Goal: Transaction & Acquisition: Book appointment/travel/reservation

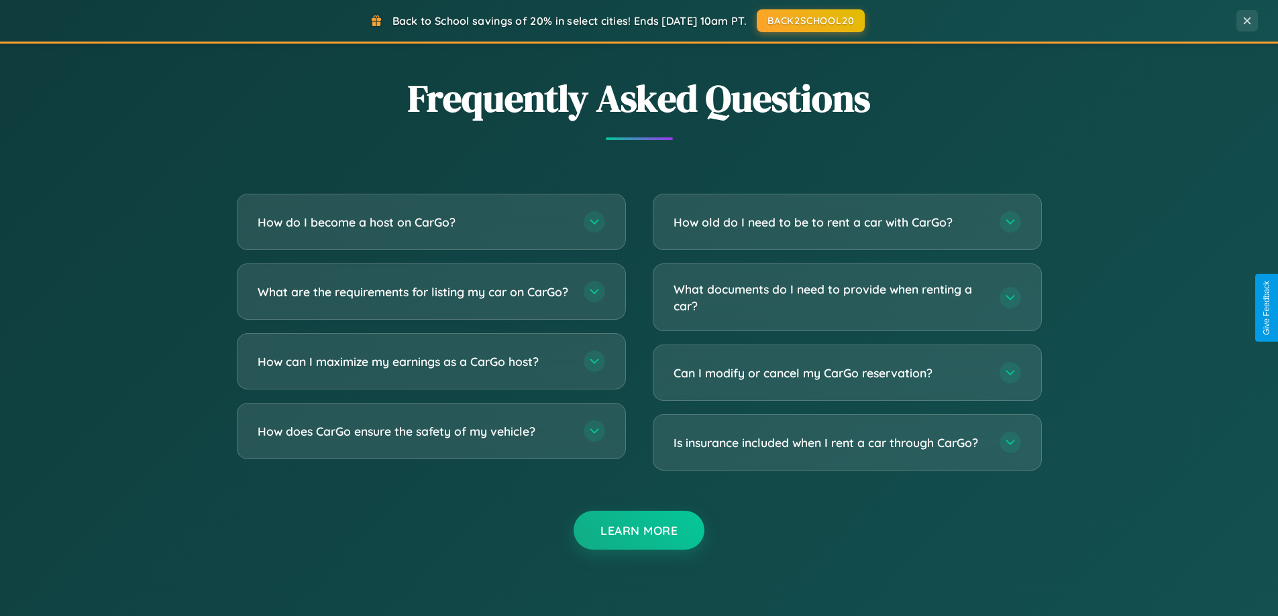
scroll to position [2581, 0]
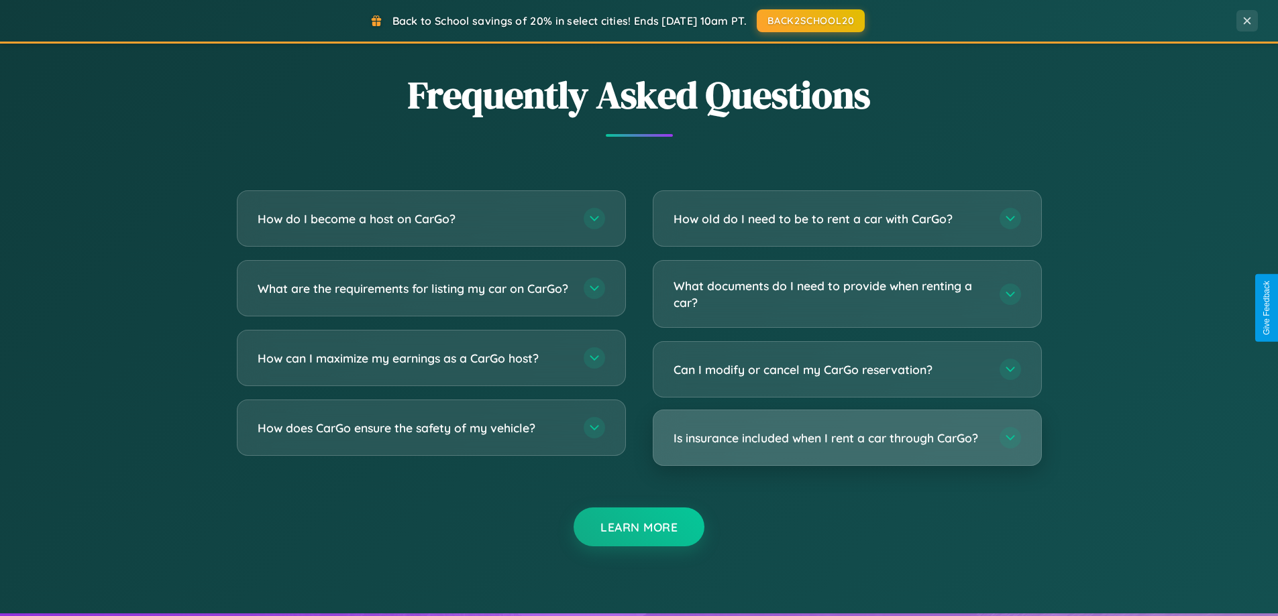
click at [846, 438] on h3 "Is insurance included when I rent a car through CarGo?" at bounding box center [829, 438] width 313 height 17
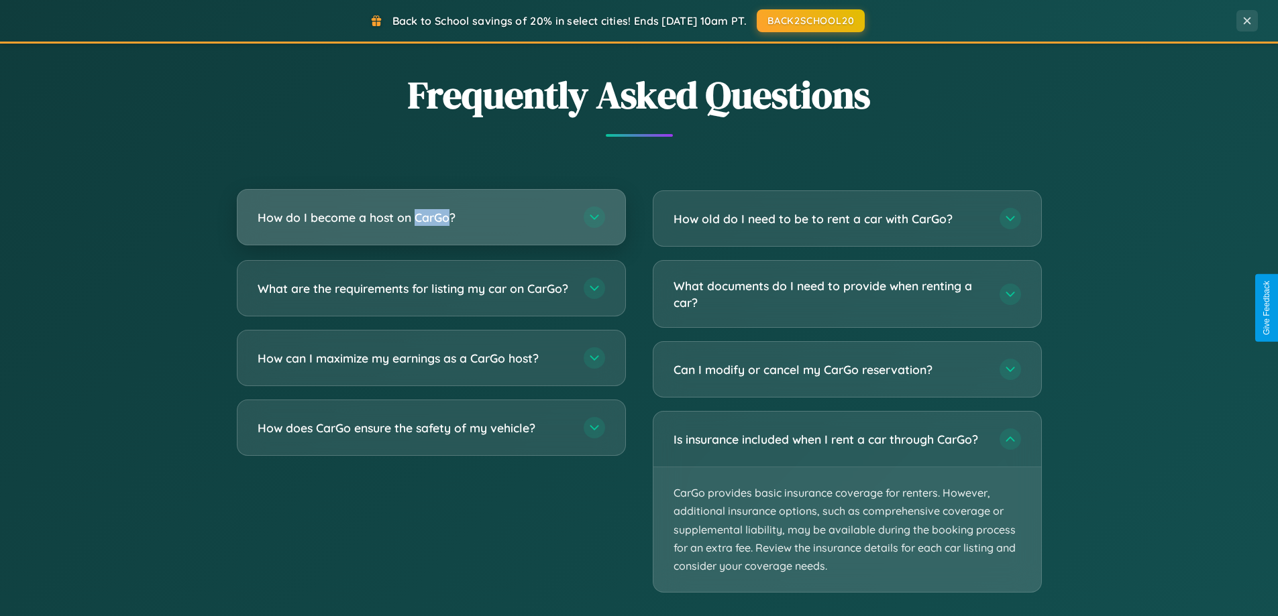
click at [431, 218] on h3 "How do I become a host on CarGo?" at bounding box center [414, 217] width 313 height 17
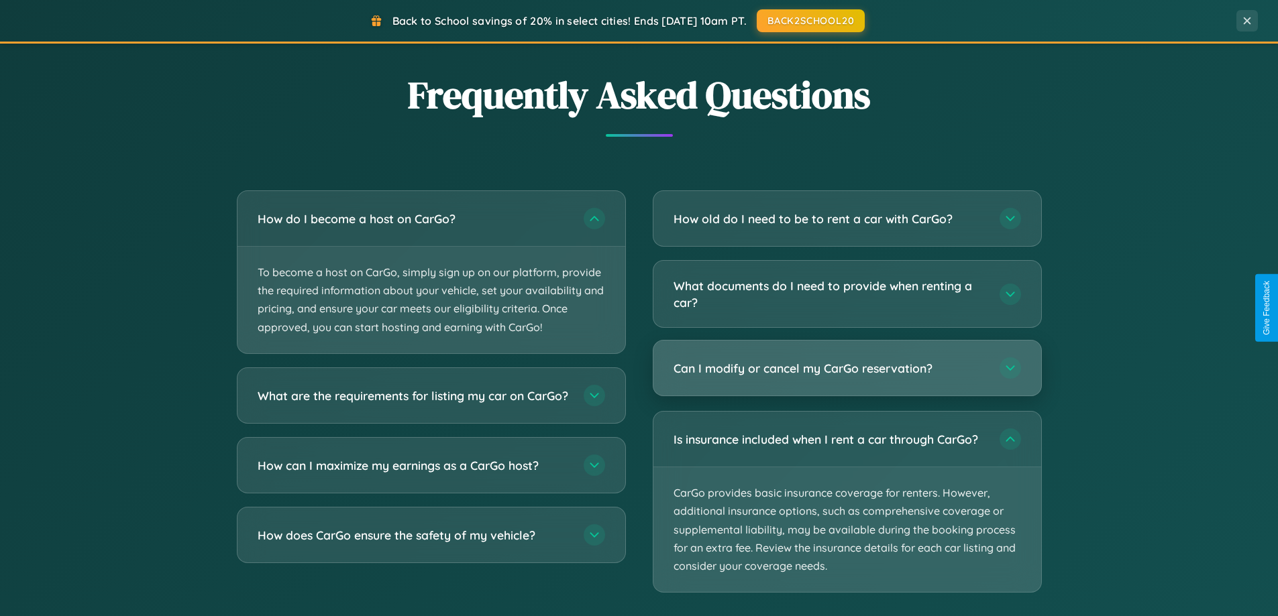
click at [846, 370] on h3 "Can I modify or cancel my CarGo reservation?" at bounding box center [829, 368] width 313 height 17
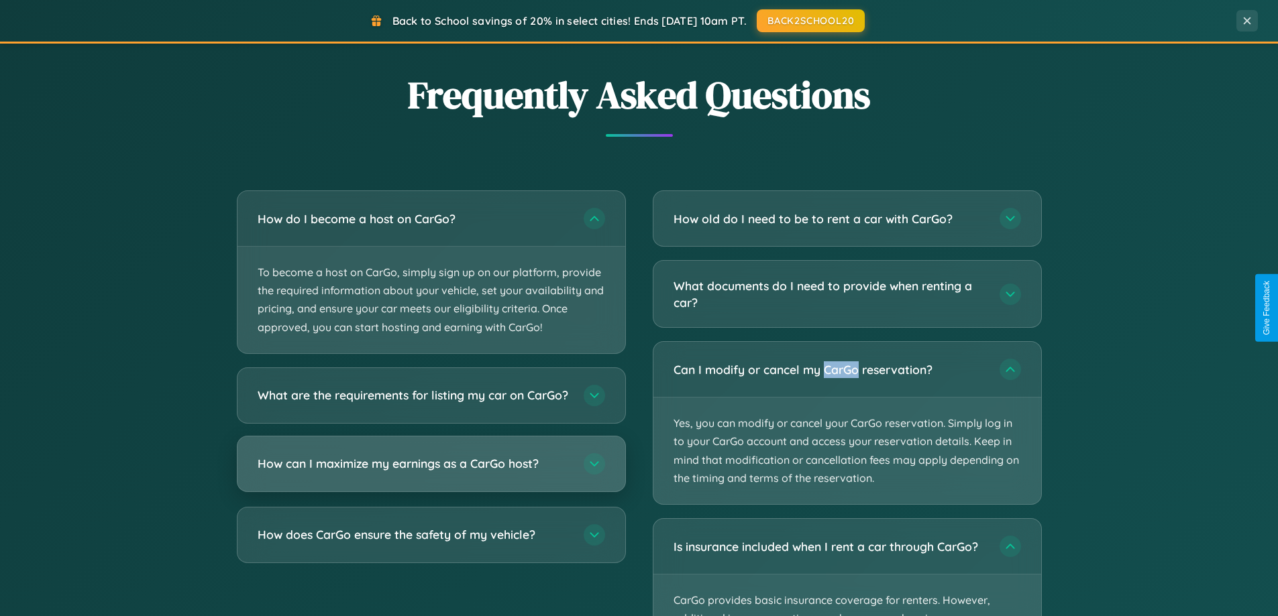
click at [431, 472] on h3 "How can I maximize my earnings as a CarGo host?" at bounding box center [414, 463] width 313 height 17
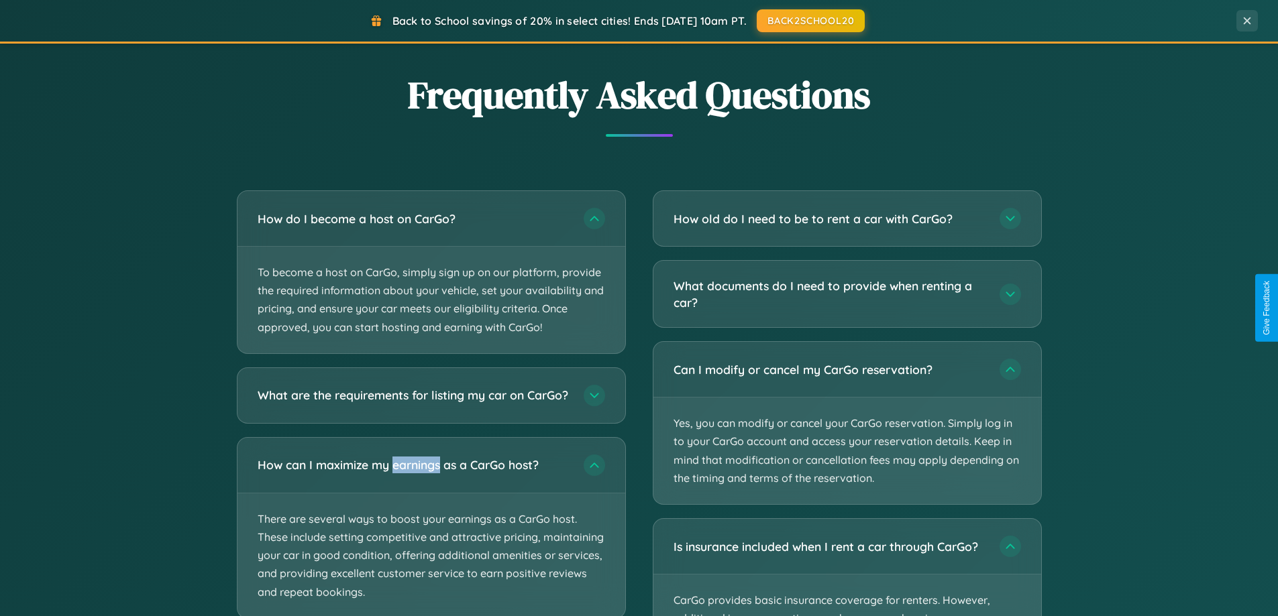
scroll to position [2665, 0]
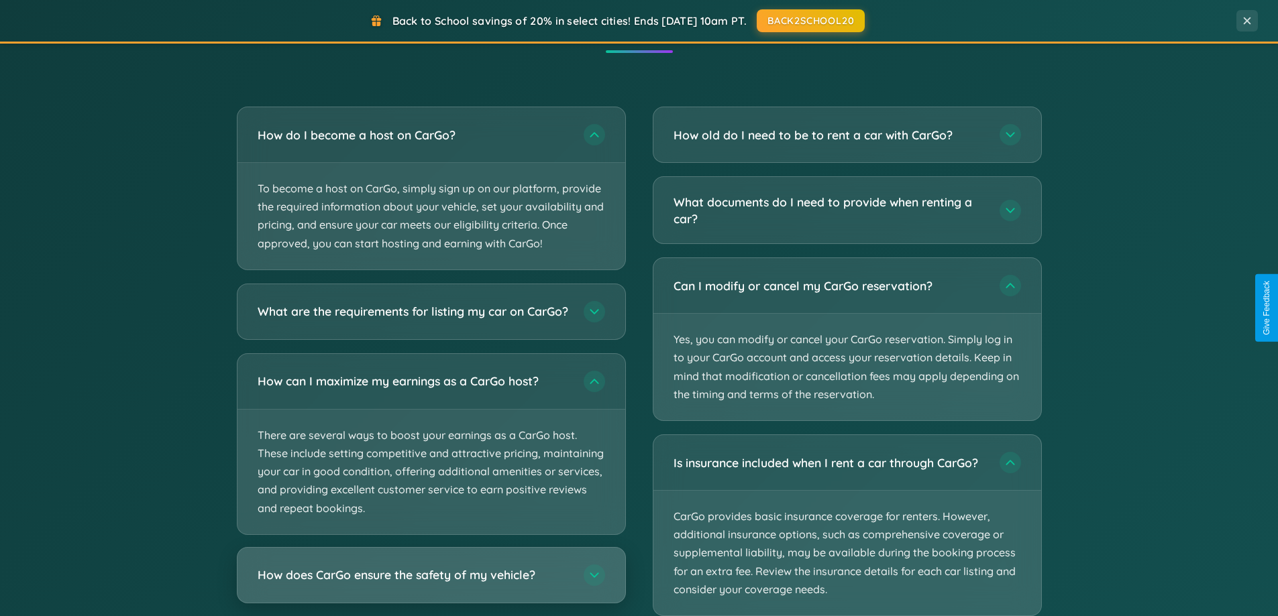
click at [431, 584] on h3 "How does CarGo ensure the safety of my vehicle?" at bounding box center [414, 575] width 313 height 17
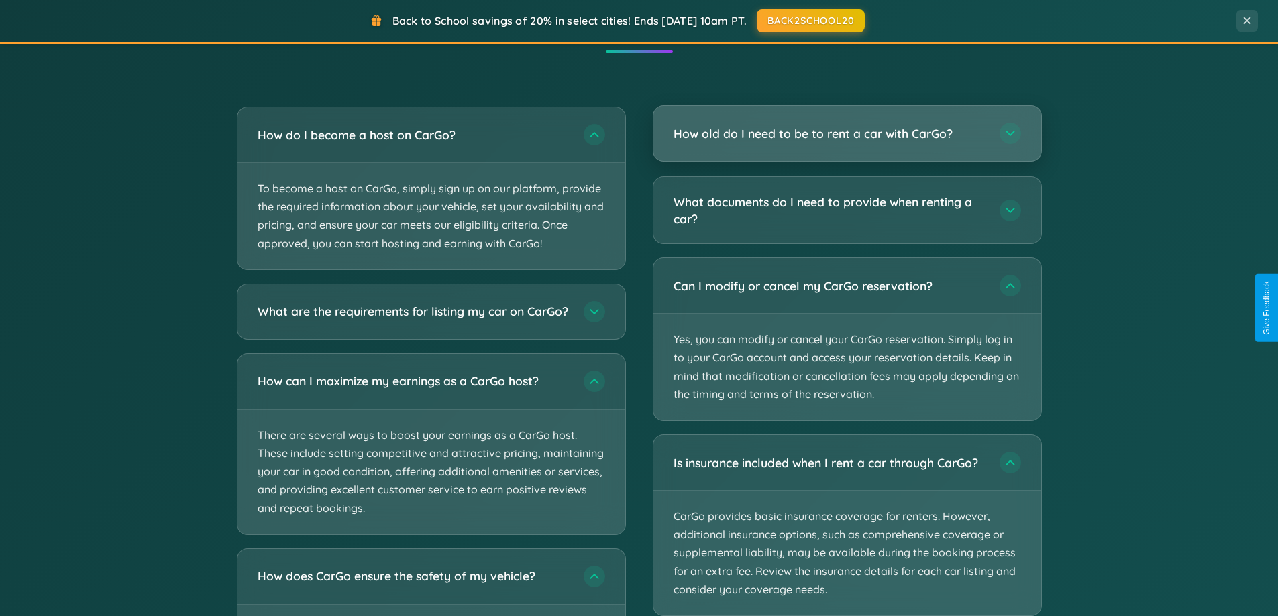
click at [846, 133] on h3 "How old do I need to be to rent a car with CarGo?" at bounding box center [829, 133] width 313 height 17
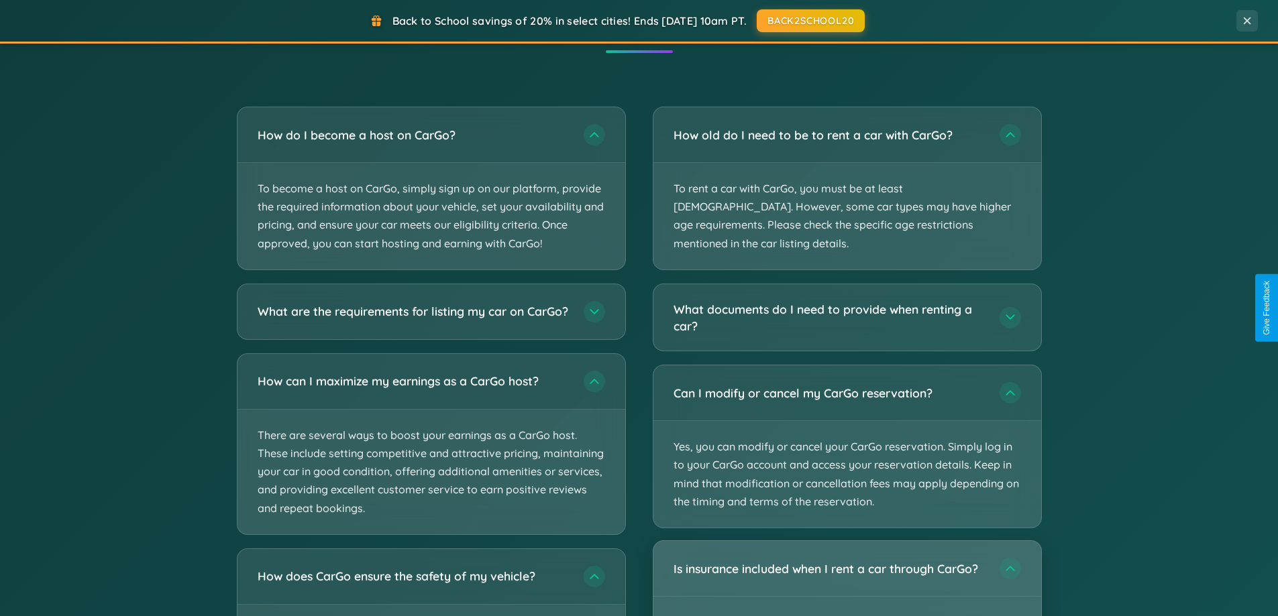
click at [846, 569] on div "Is insurance included when I rent a car through CarGo?" at bounding box center [847, 568] width 388 height 55
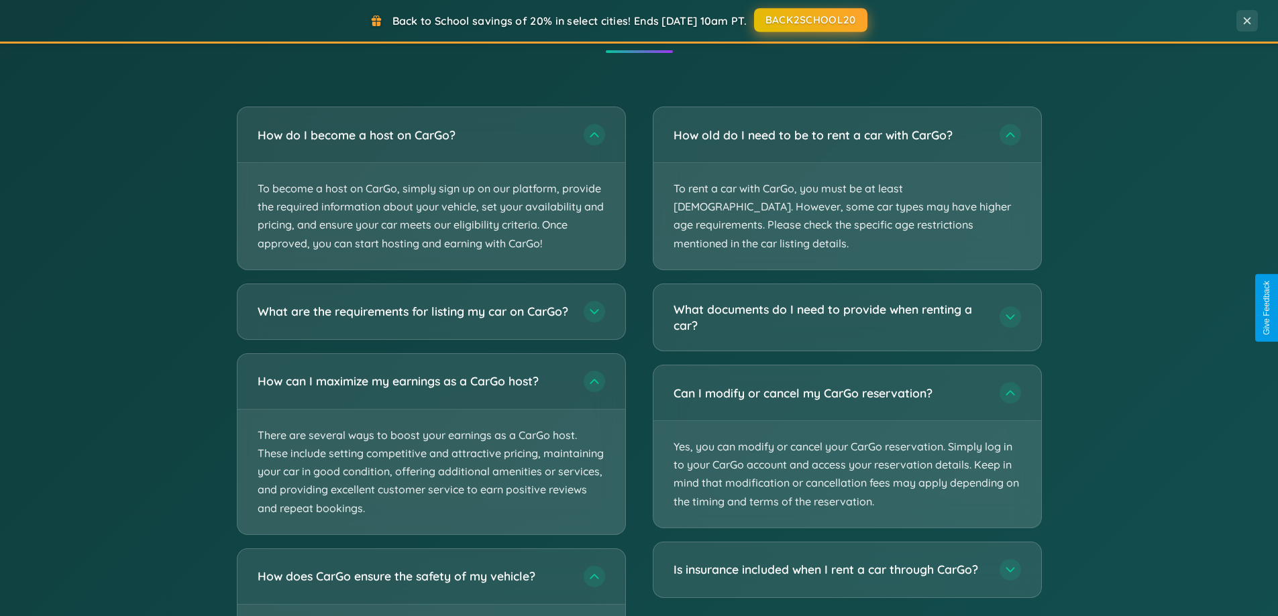
click at [810, 20] on button "BACK2SCHOOL20" at bounding box center [810, 20] width 113 height 24
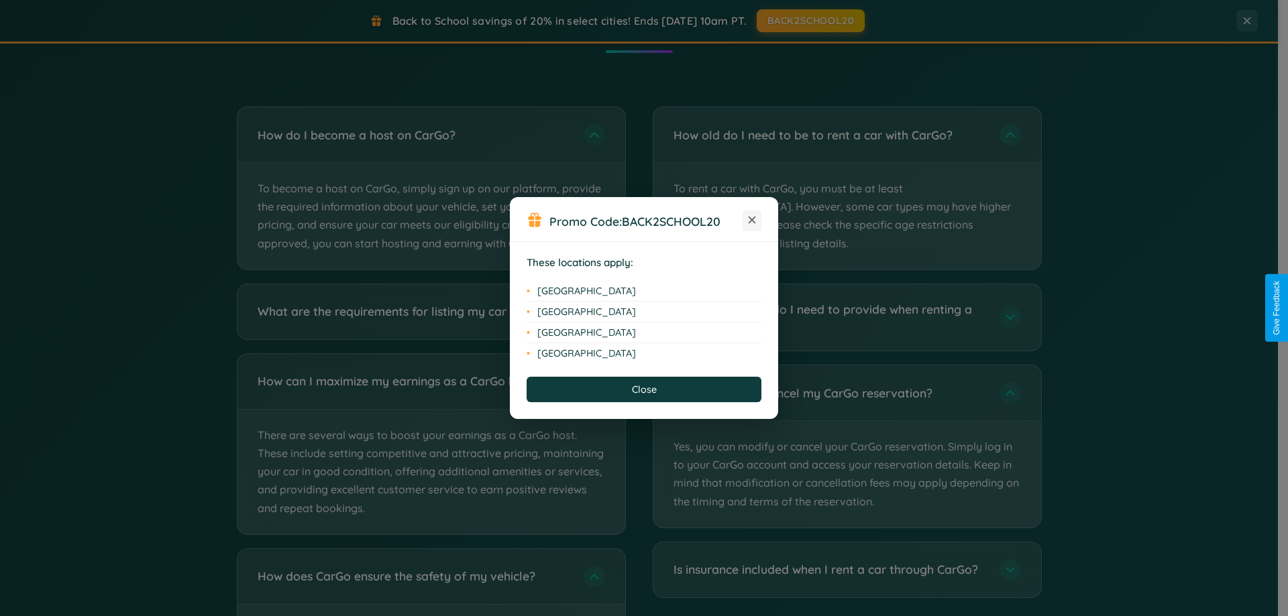
click at [752, 221] on icon at bounding box center [752, 220] width 7 height 7
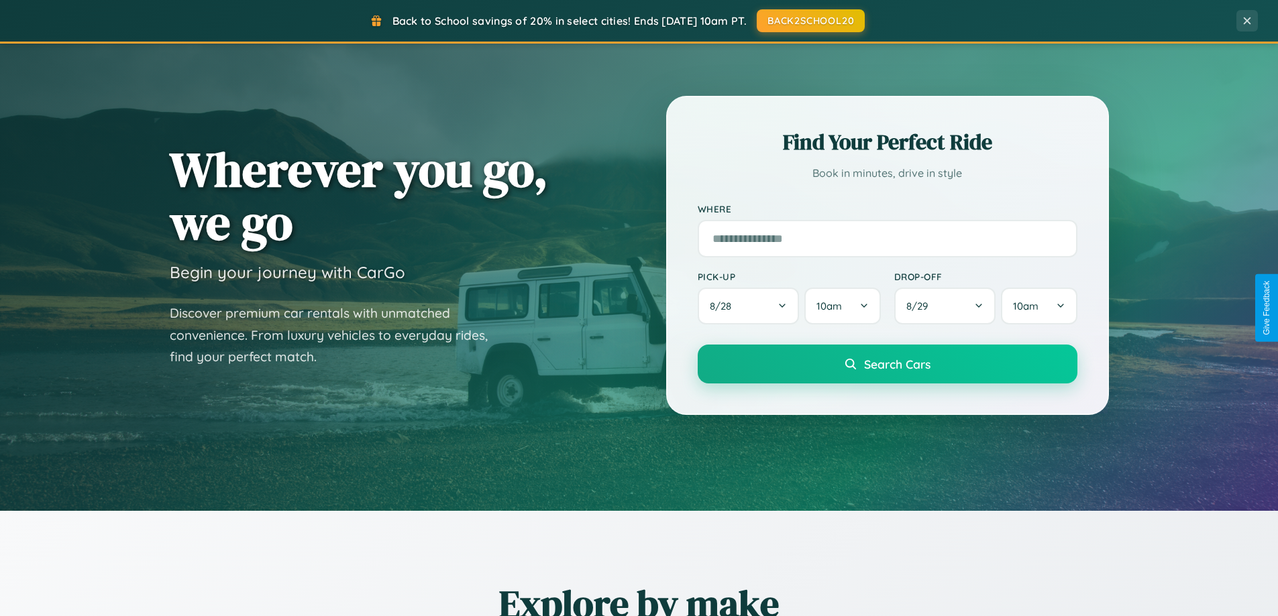
scroll to position [0, 0]
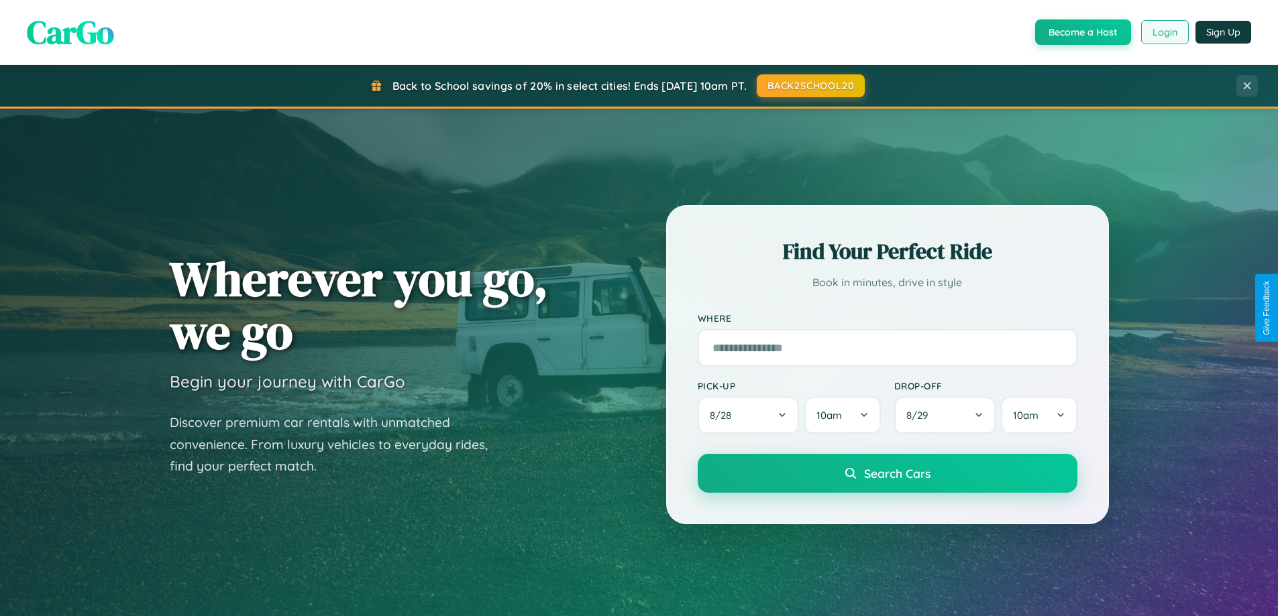
click at [1164, 32] on button "Login" at bounding box center [1165, 32] width 48 height 24
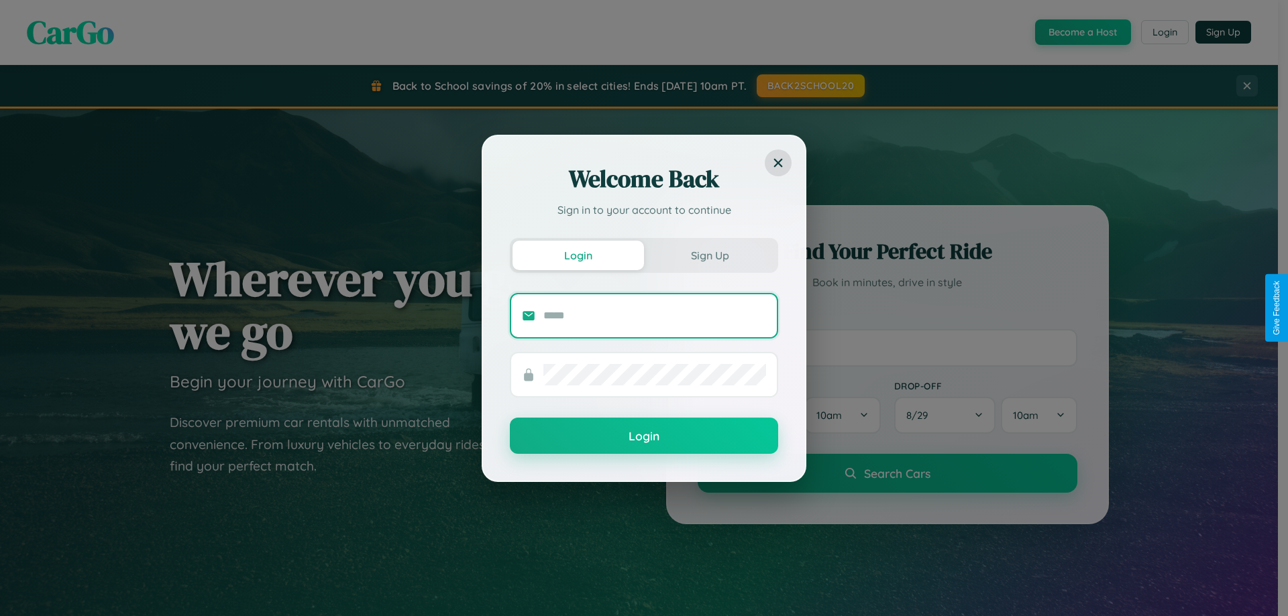
click at [655, 315] on input "text" at bounding box center [654, 315] width 223 height 21
type input "**********"
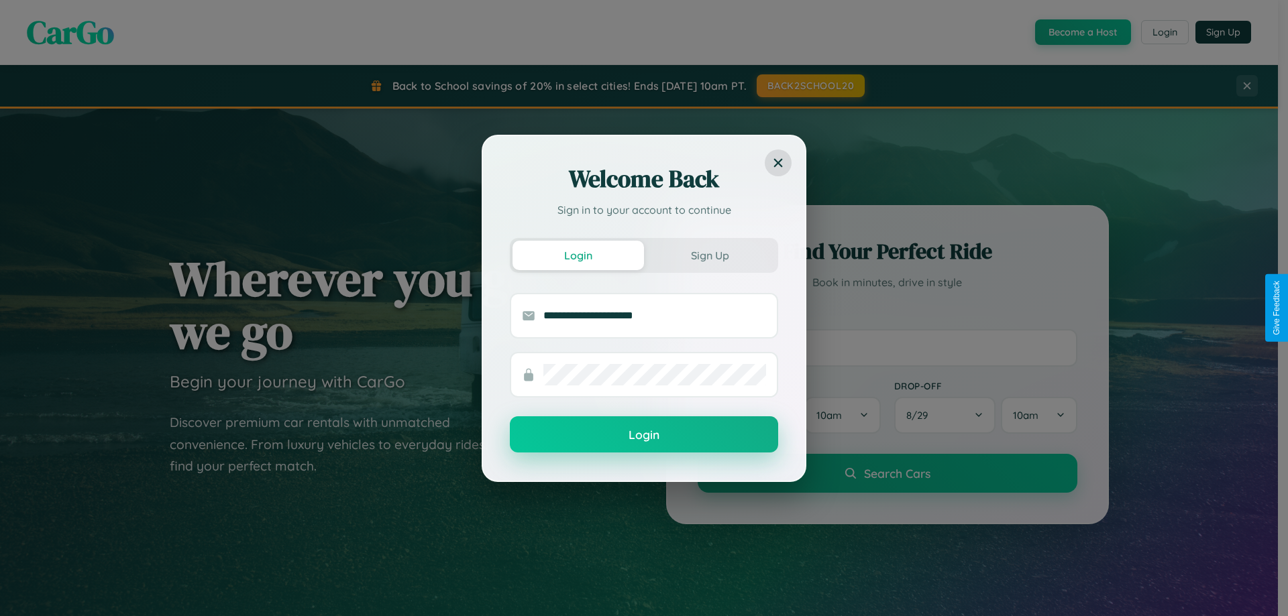
click at [644, 435] on button "Login" at bounding box center [644, 435] width 268 height 36
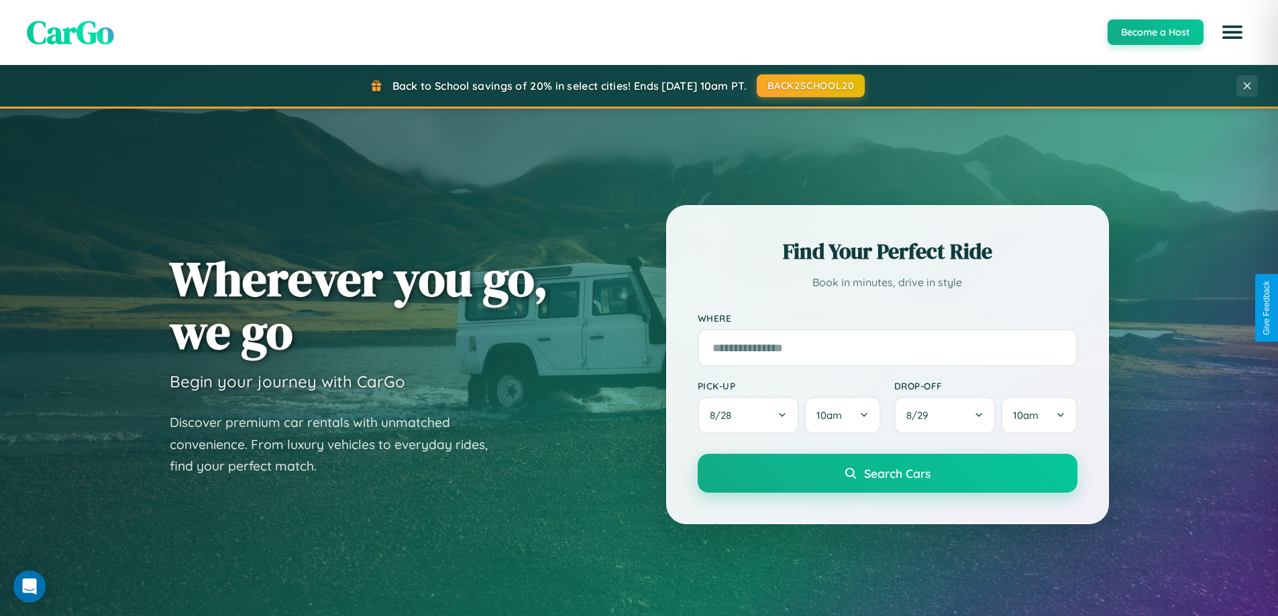
scroll to position [578, 0]
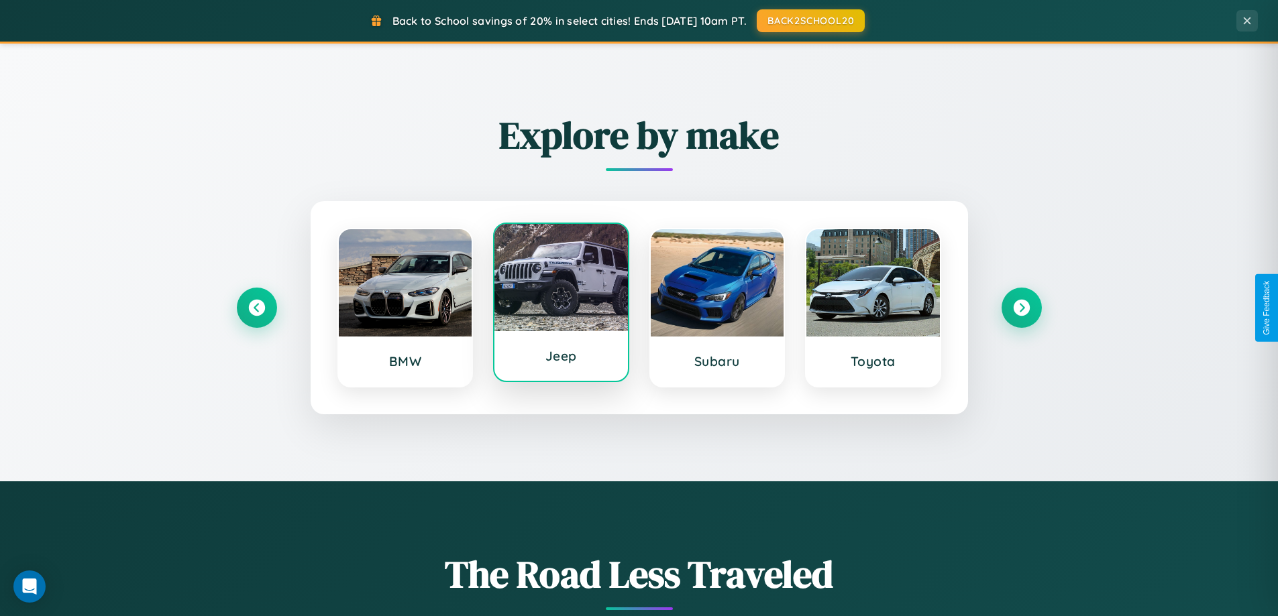
click at [561, 302] on div at bounding box center [560, 277] width 133 height 107
